Goal: Use online tool/utility: Utilize a website feature to perform a specific function

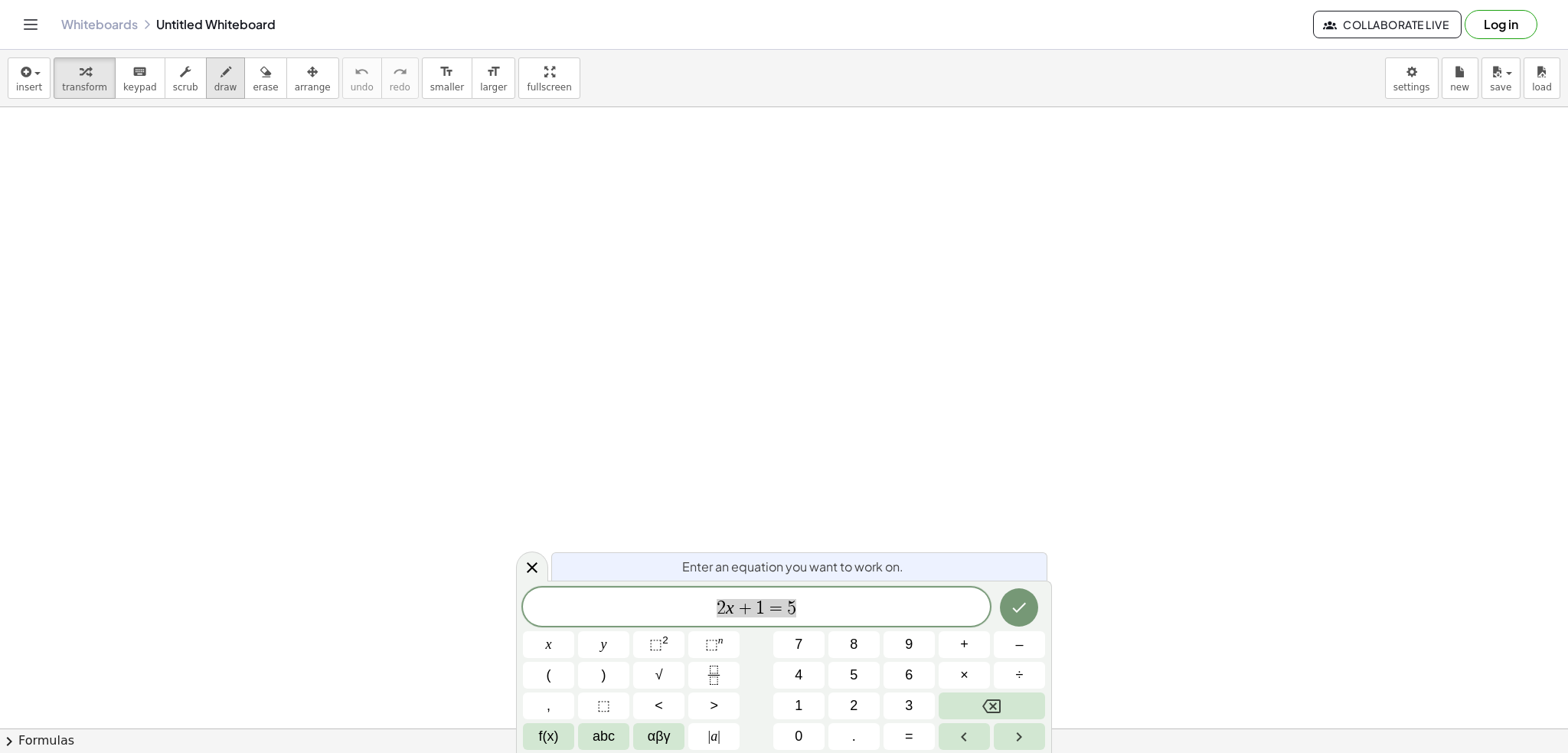
click at [214, 85] on span "draw" at bounding box center [225, 88] width 23 height 11
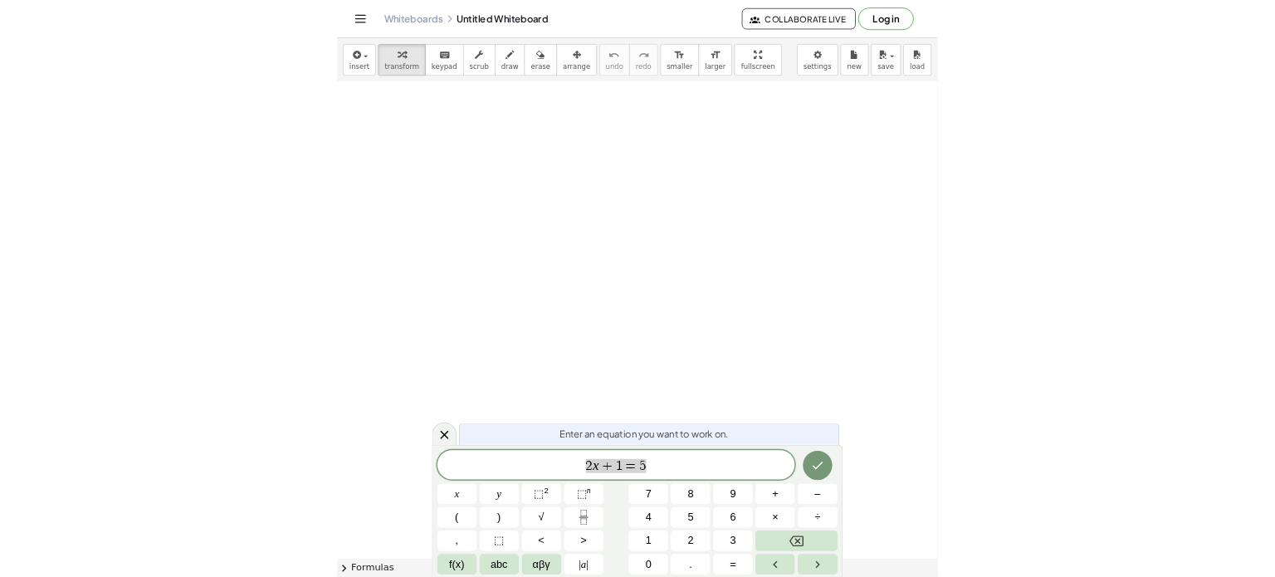
scroll to position [83, 0]
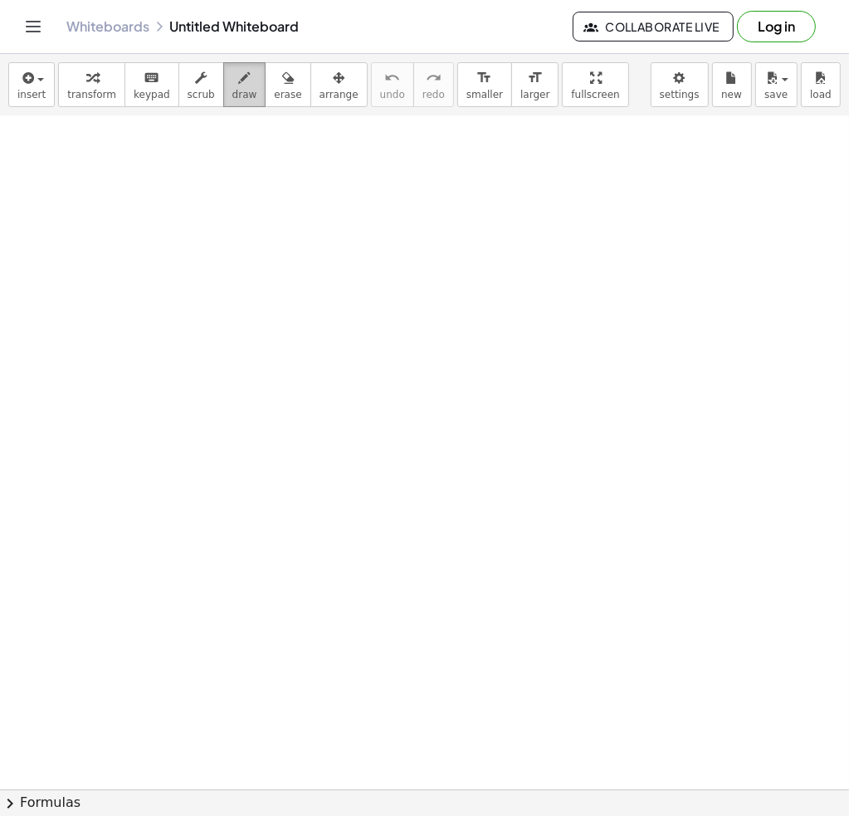
click at [239, 71] on icon "button" at bounding box center [245, 78] width 12 height 20
